Goal: Check status: Check status

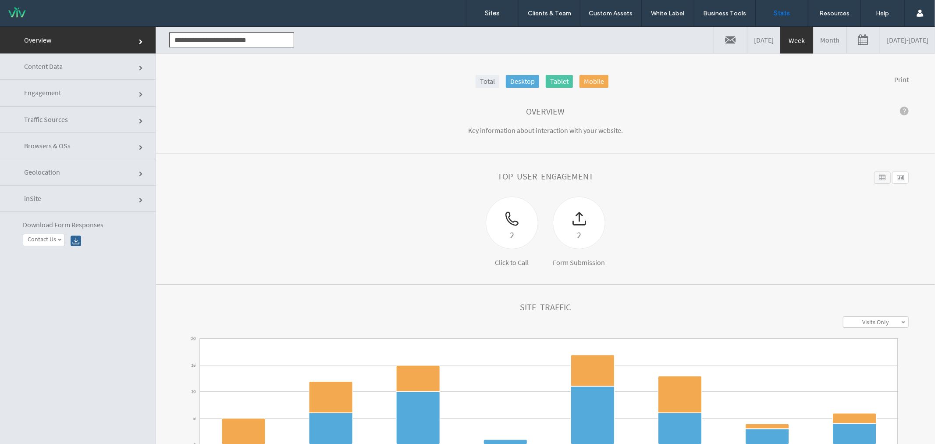
click at [907, 46] on link "[DATE] - [DATE]" at bounding box center [908, 39] width 55 height 26
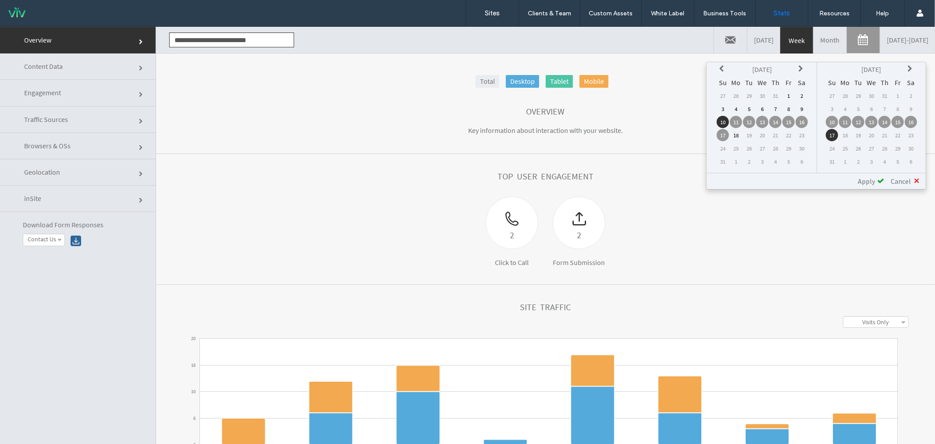
click at [727, 68] on icon at bounding box center [723, 68] width 7 height 7
click at [754, 130] on td "20" at bounding box center [749, 134] width 12 height 12
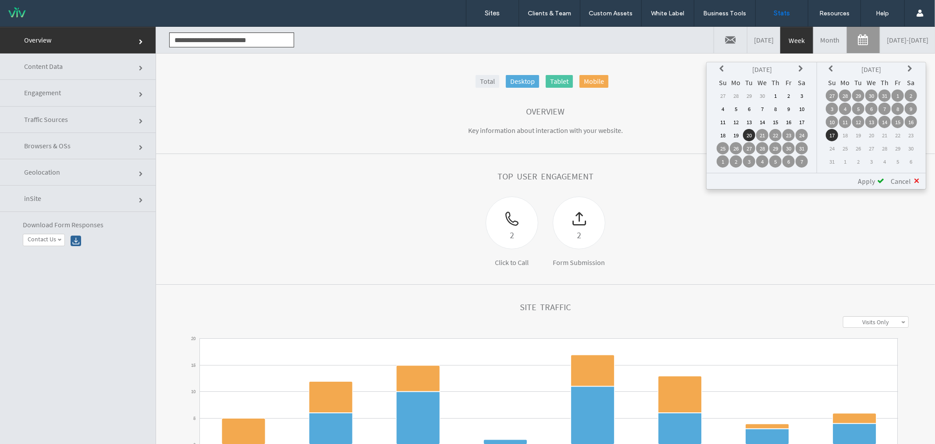
click at [866, 177] on span "Apply" at bounding box center [866, 180] width 17 height 9
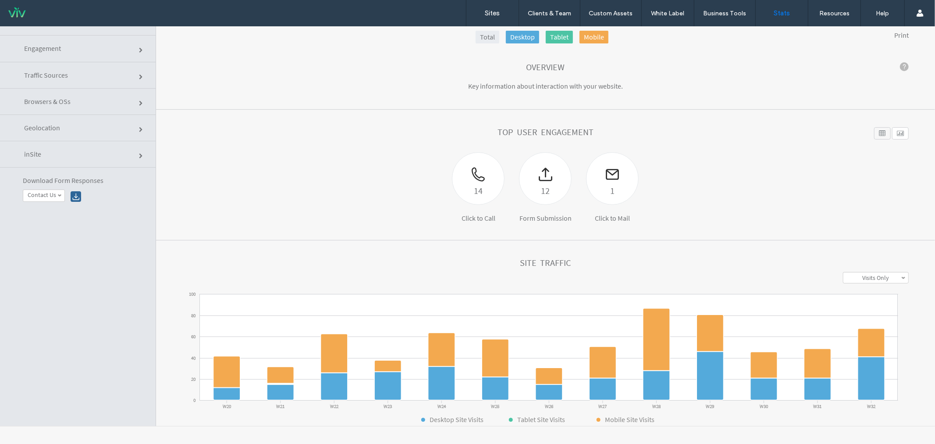
click div "Top User Engagement"
